Goal: Navigation & Orientation: Find specific page/section

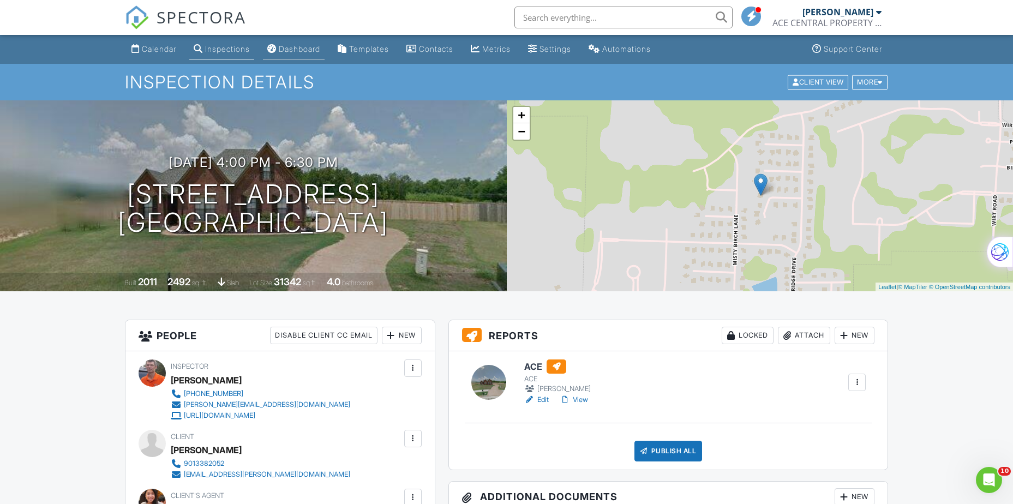
click at [297, 47] on div "Dashboard" at bounding box center [299, 48] width 41 height 9
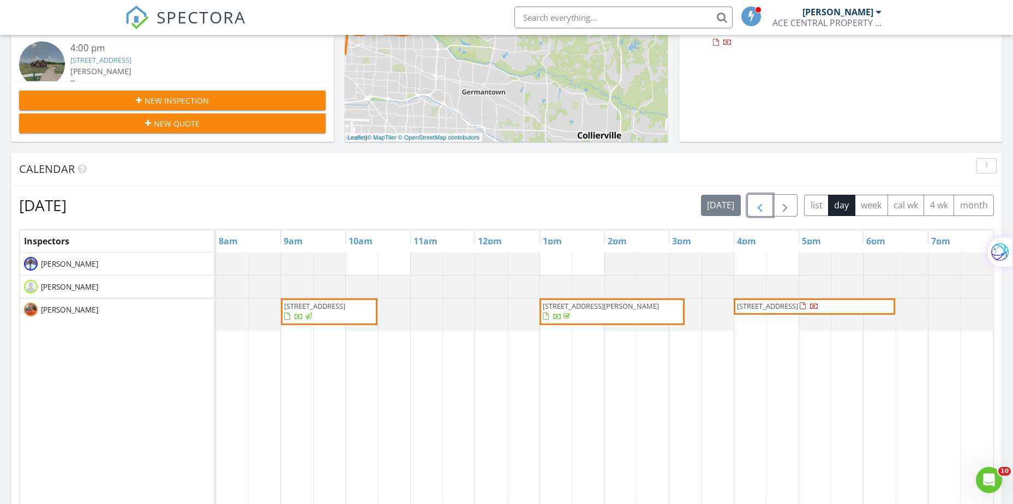
click at [753, 213] on button "button" at bounding box center [761, 205] width 26 height 22
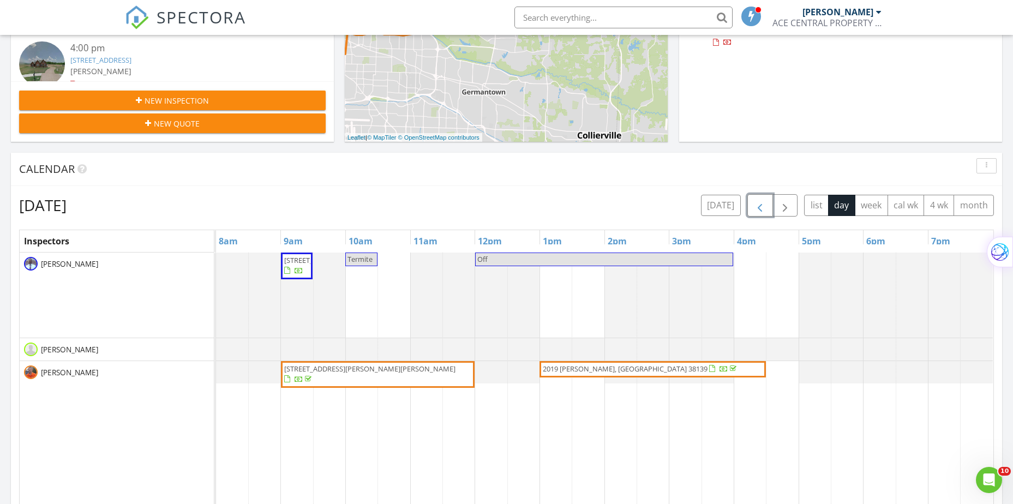
click at [753, 213] on button "button" at bounding box center [761, 205] width 26 height 22
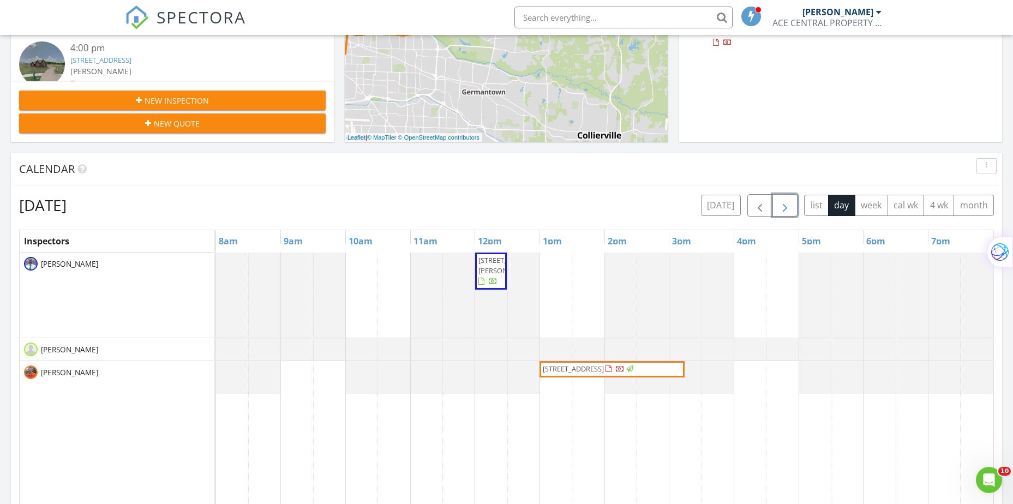
click at [783, 211] on span "button" at bounding box center [785, 205] width 13 height 13
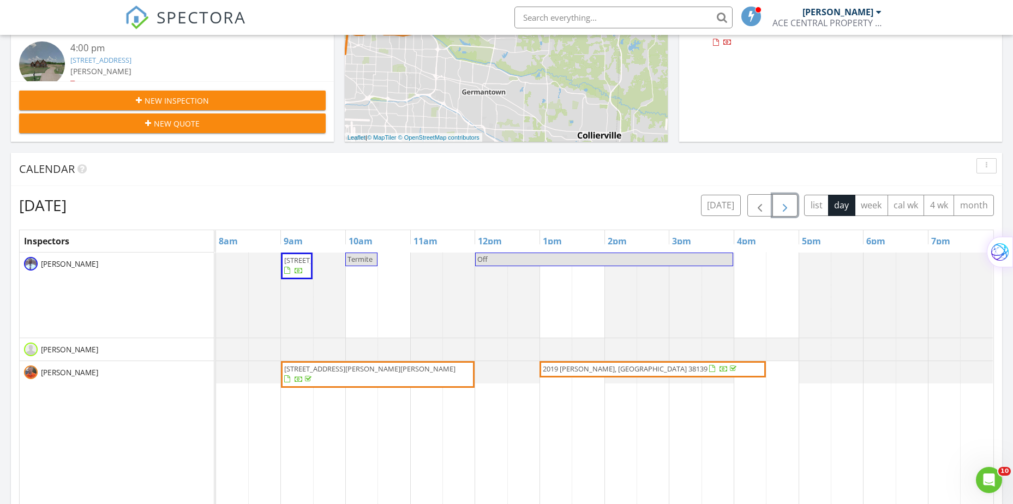
click at [783, 211] on span "button" at bounding box center [785, 205] width 13 height 13
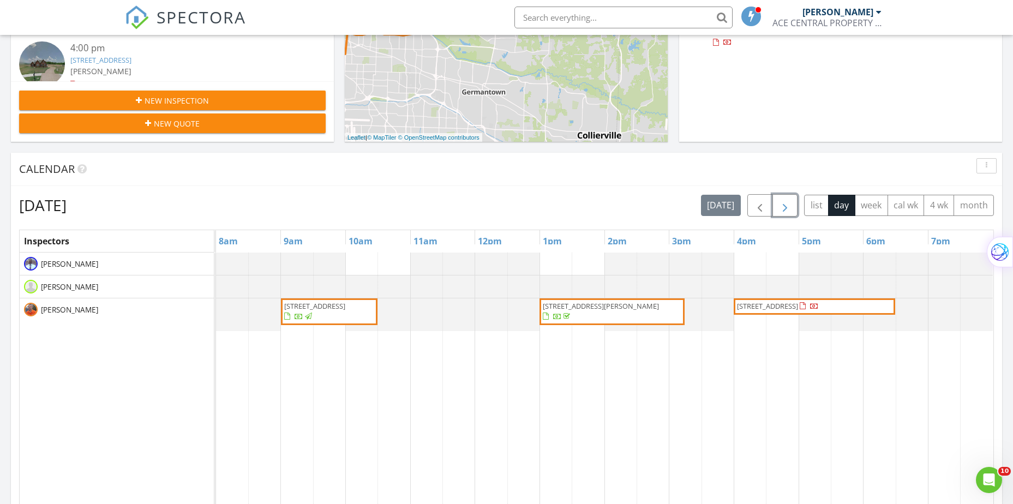
click at [783, 211] on span "button" at bounding box center [785, 205] width 13 height 13
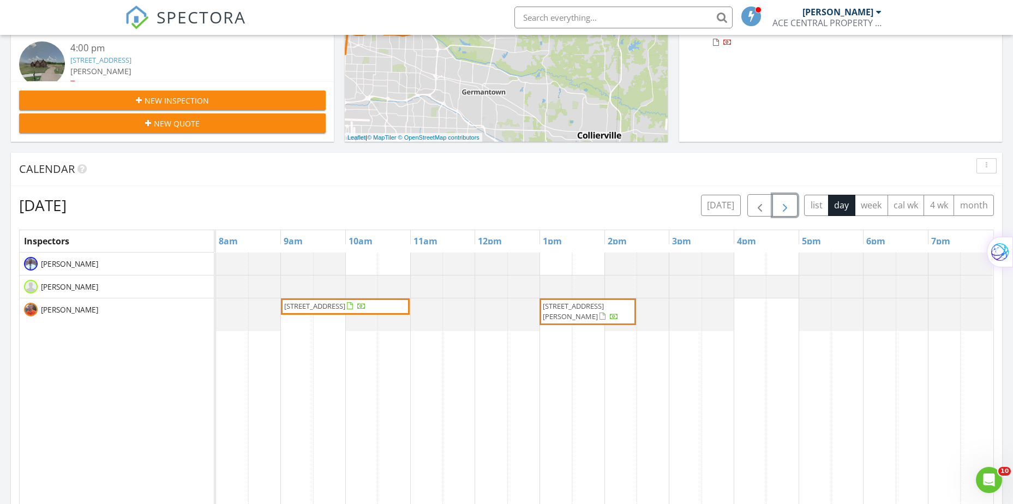
click at [779, 212] on span "button" at bounding box center [785, 205] width 13 height 13
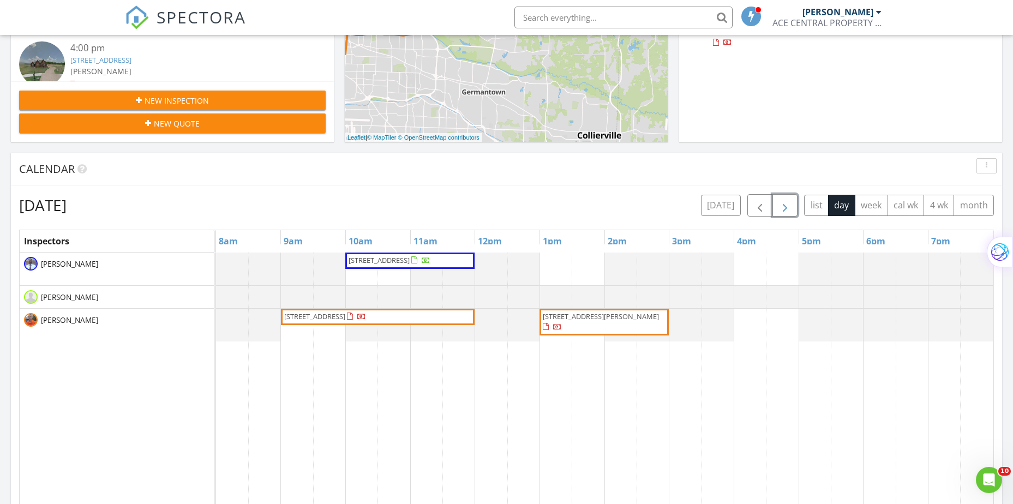
click at [779, 205] on span "button" at bounding box center [785, 205] width 13 height 13
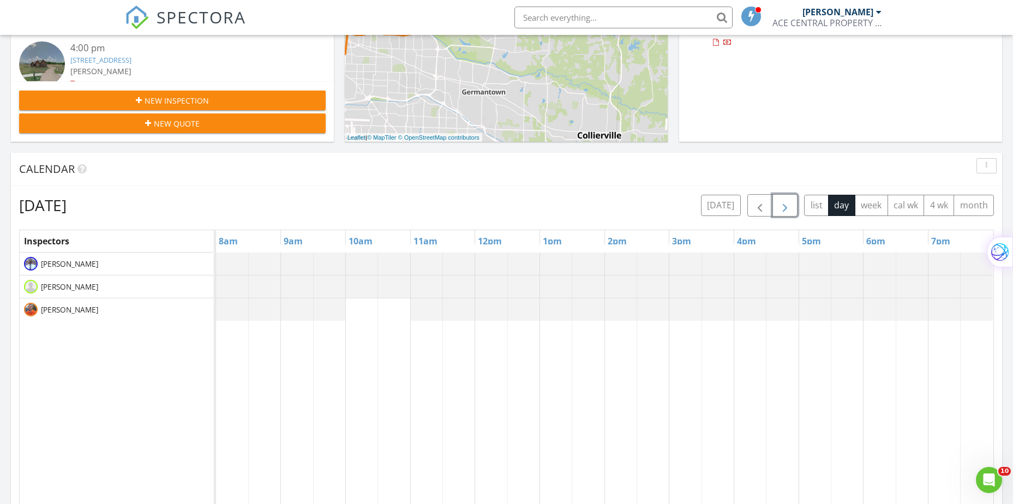
click at [779, 205] on span "button" at bounding box center [785, 205] width 13 height 13
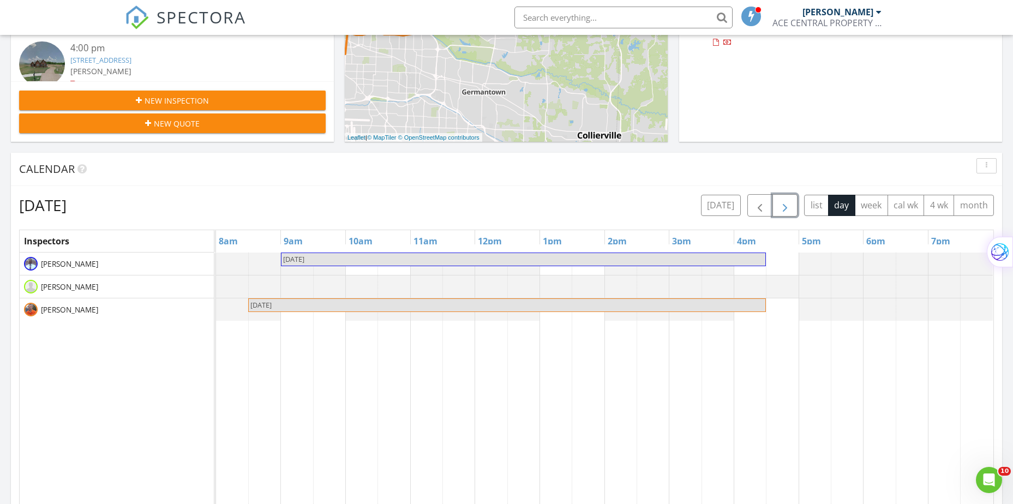
click at [779, 205] on span "button" at bounding box center [785, 205] width 13 height 13
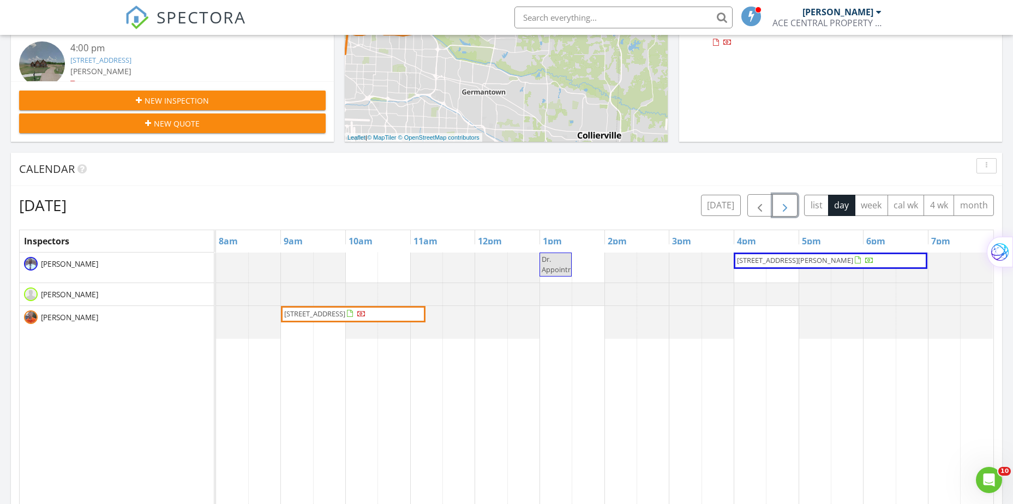
click at [778, 256] on span "11190 Vicki's Lane, Olive Branch 38654" at bounding box center [795, 260] width 116 height 10
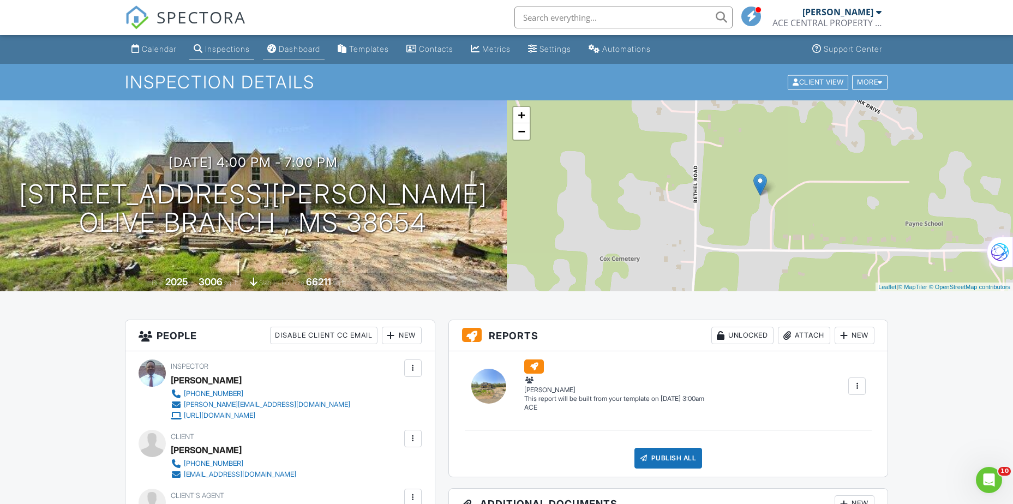
click at [301, 46] on div "Dashboard" at bounding box center [299, 48] width 41 height 9
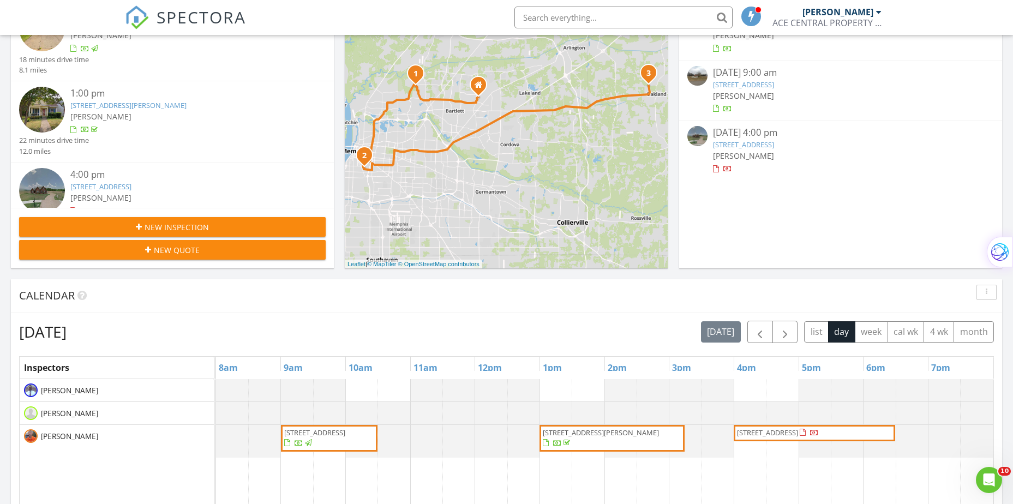
scroll to position [273, 0]
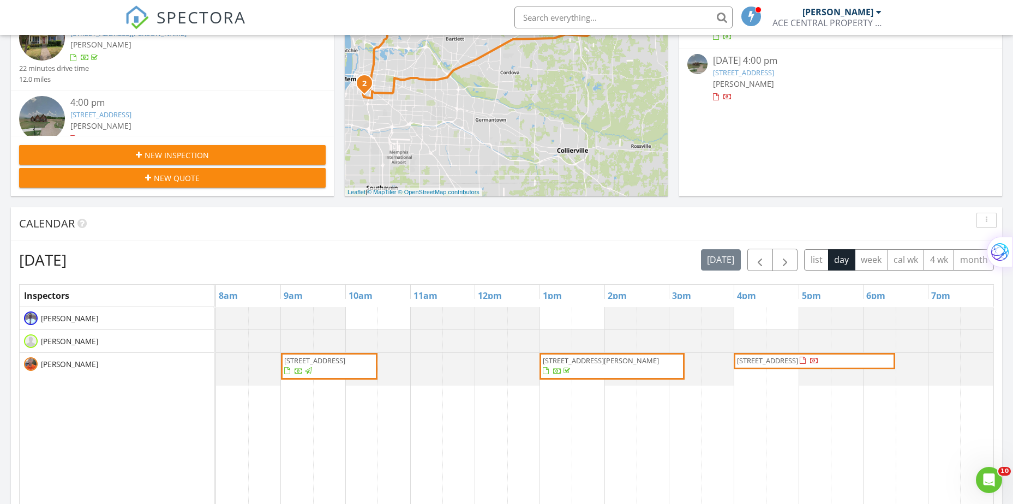
click at [748, 359] on span "80 Shady Pines Cove, Oakland 38060" at bounding box center [767, 361] width 61 height 10
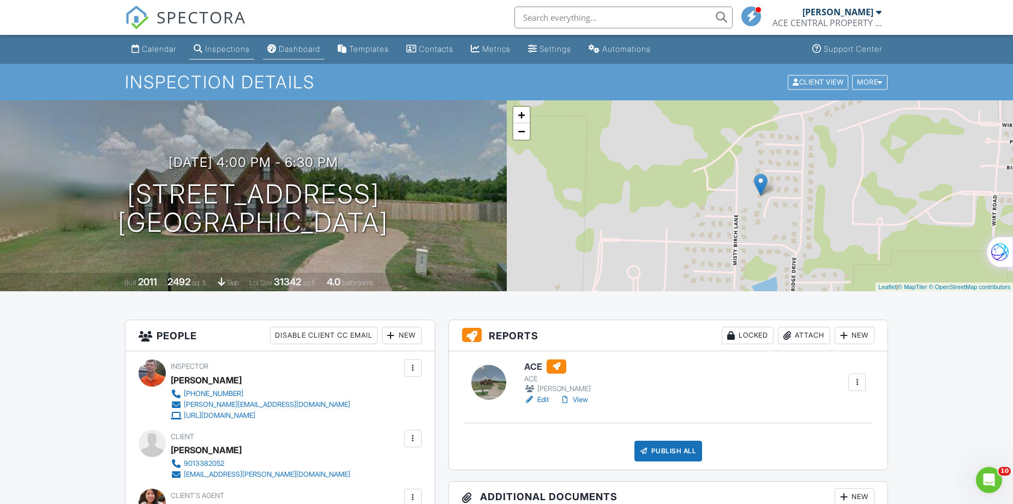
click at [307, 50] on div "Dashboard" at bounding box center [299, 48] width 41 height 9
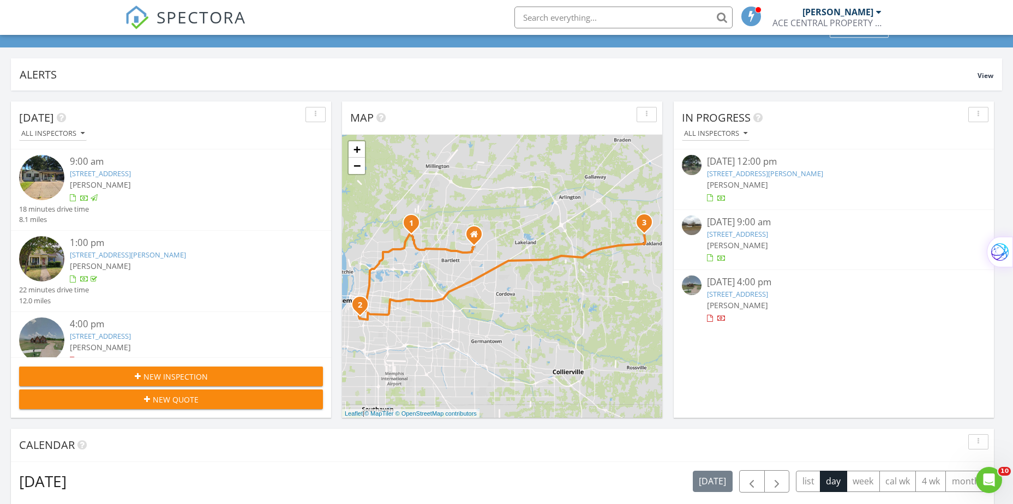
scroll to position [273, 0]
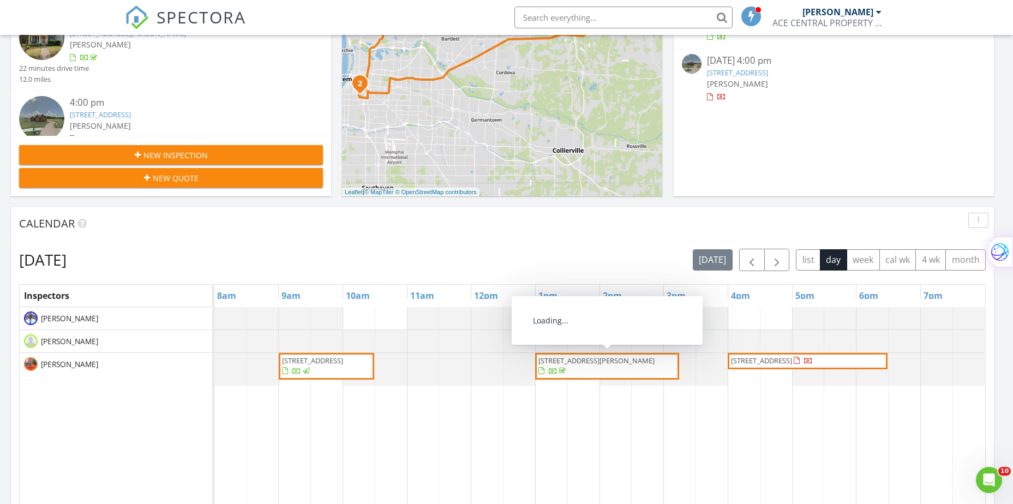
click at [584, 367] on span "[STREET_ADDRESS][PERSON_NAME]" at bounding box center [608, 366] width 140 height 21
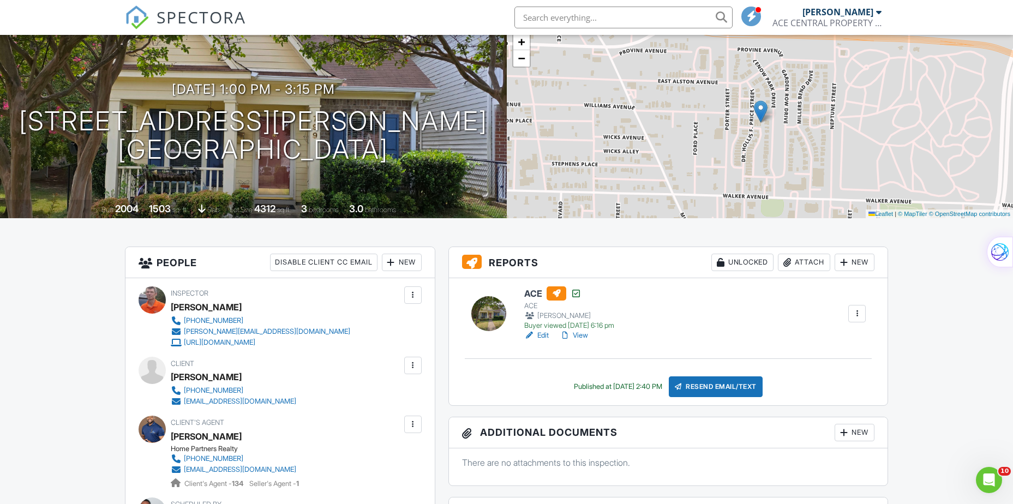
scroll to position [55, 0]
